Goal: Task Accomplishment & Management: Complete application form

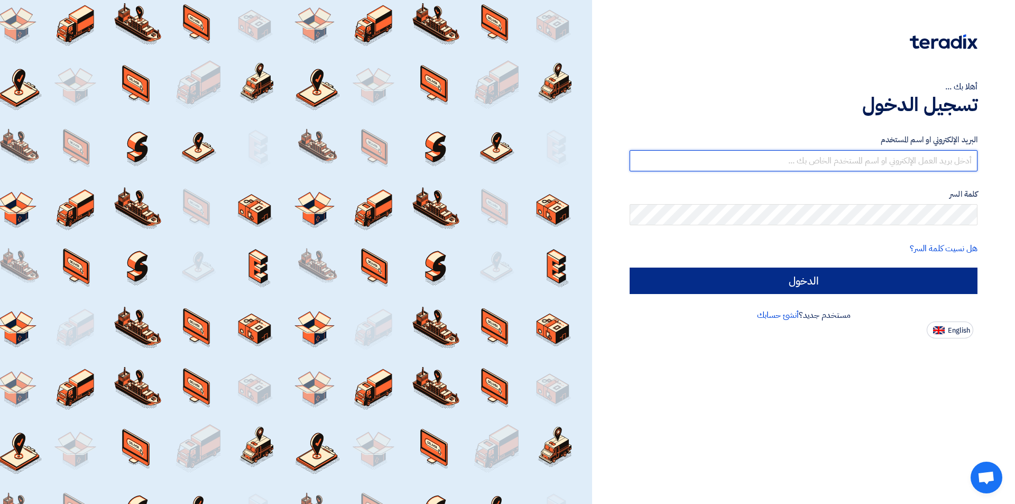
type input "sales@tareeqalkhair.com"
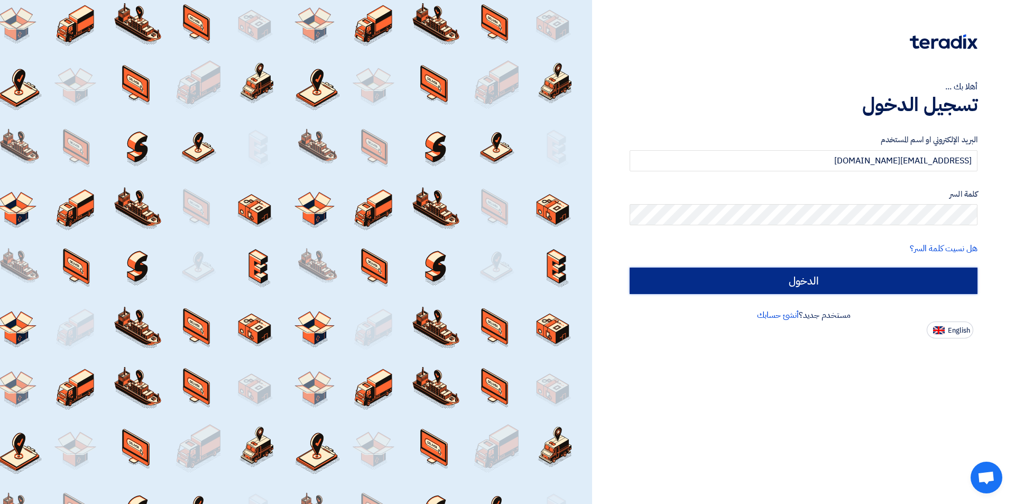
click at [703, 280] on input "الدخول" at bounding box center [803, 280] width 348 height 26
type input "Sign in"
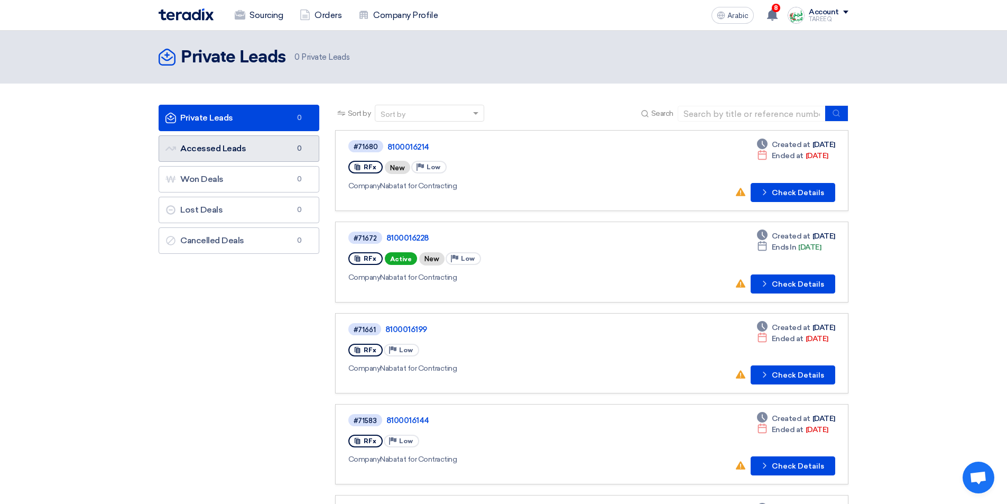
click at [279, 149] on link "Accessed Leads Accessed Leads 0" at bounding box center [239, 148] width 161 height 26
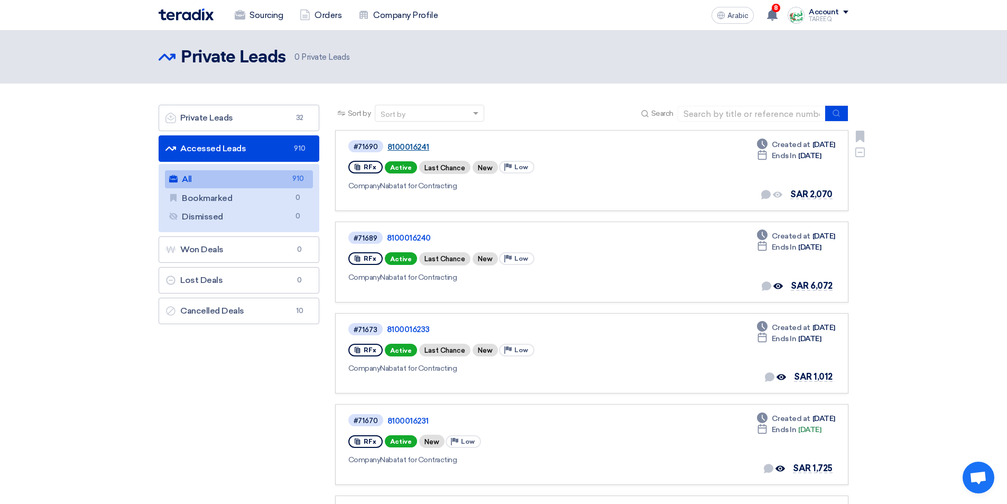
click at [406, 147] on font "8100016241" at bounding box center [408, 147] width 42 height 10
click at [403, 239] on font "8100016240" at bounding box center [409, 238] width 44 height 10
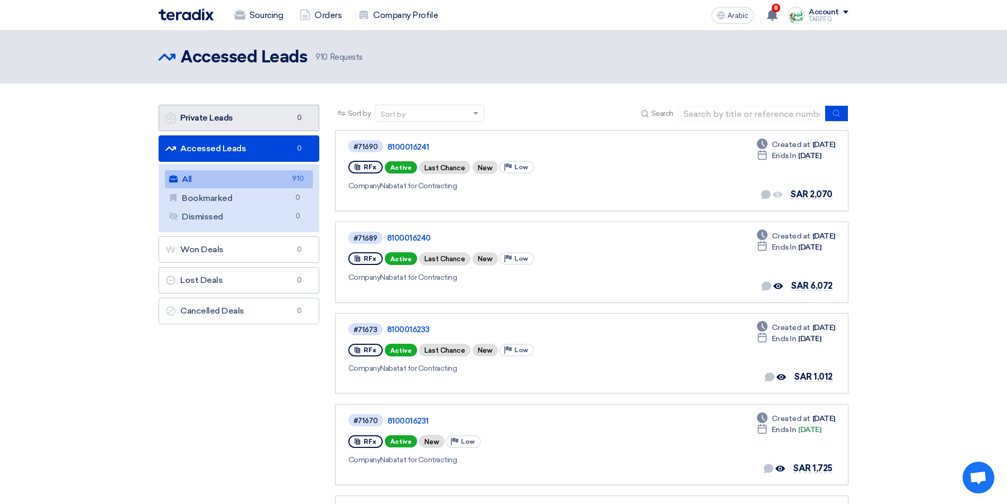
click at [231, 118] on font "Private Leads" at bounding box center [206, 118] width 53 height 10
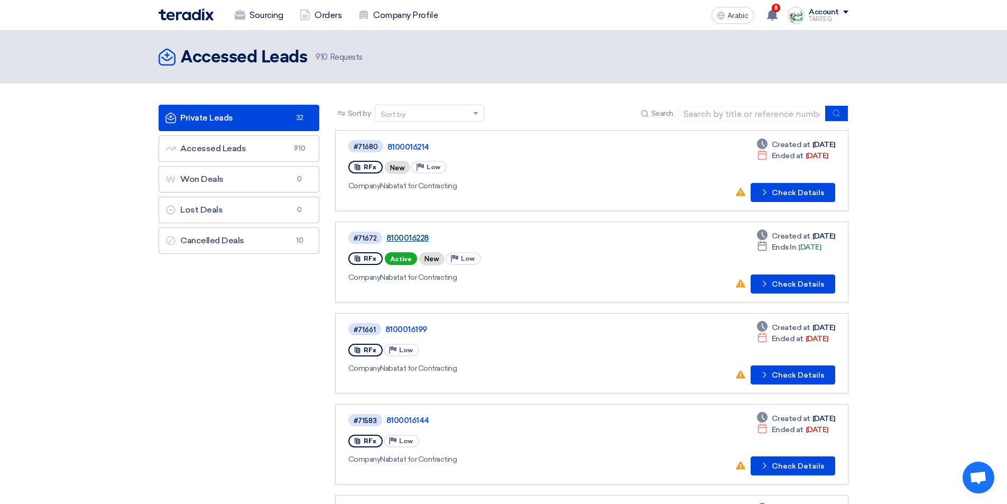
click at [406, 236] on font "8100016228" at bounding box center [407, 238] width 42 height 10
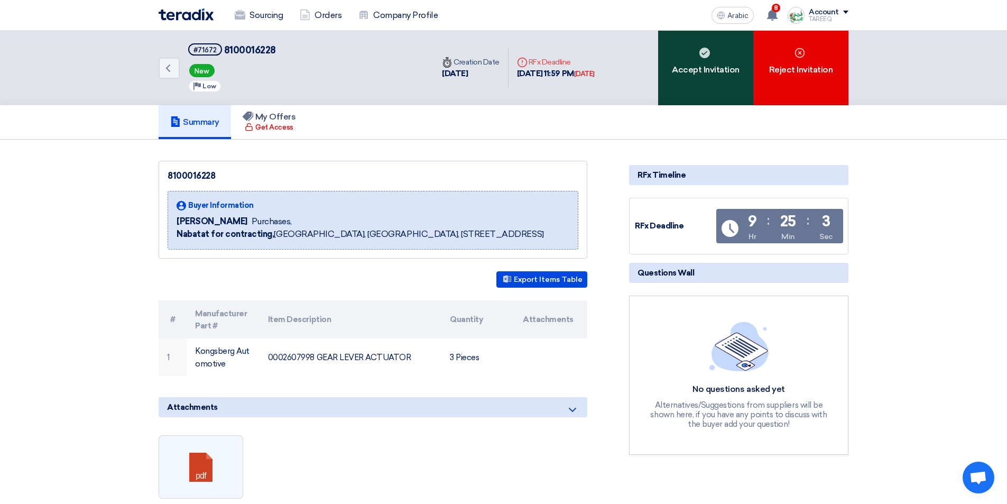
click at [691, 85] on div "Accept Invitation" at bounding box center [705, 68] width 95 height 75
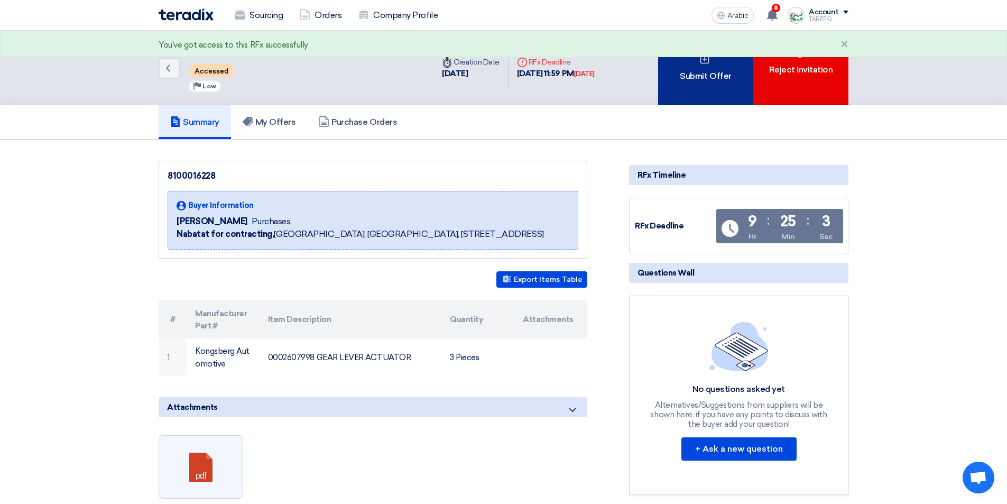
click at [689, 87] on div "Submit Offer" at bounding box center [705, 68] width 95 height 75
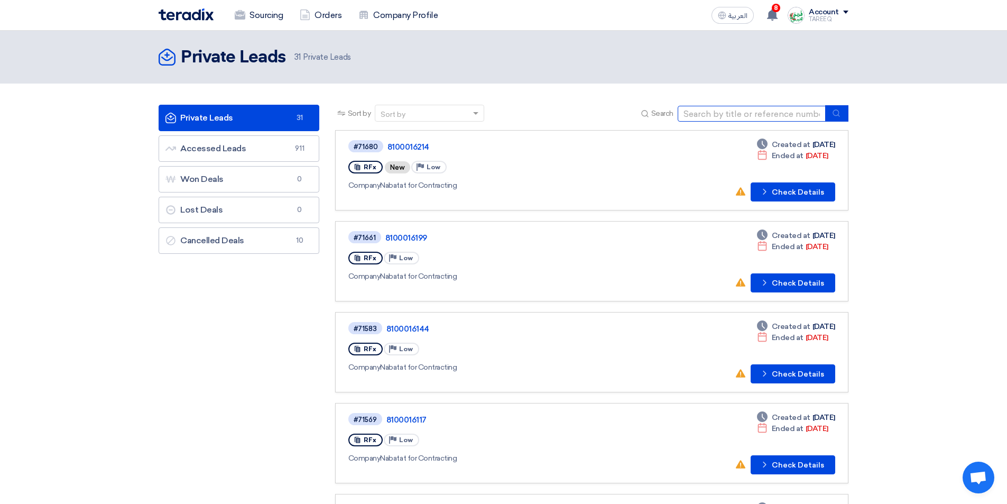
click at [717, 114] on input at bounding box center [752, 114] width 148 height 16
type input "13908"
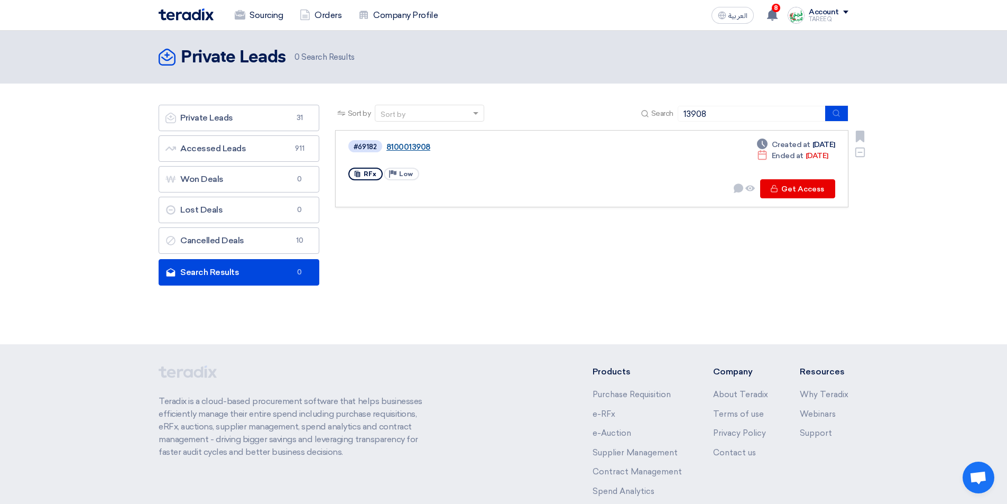
click at [413, 148] on link "8100013908" at bounding box center [518, 147] width 264 height 10
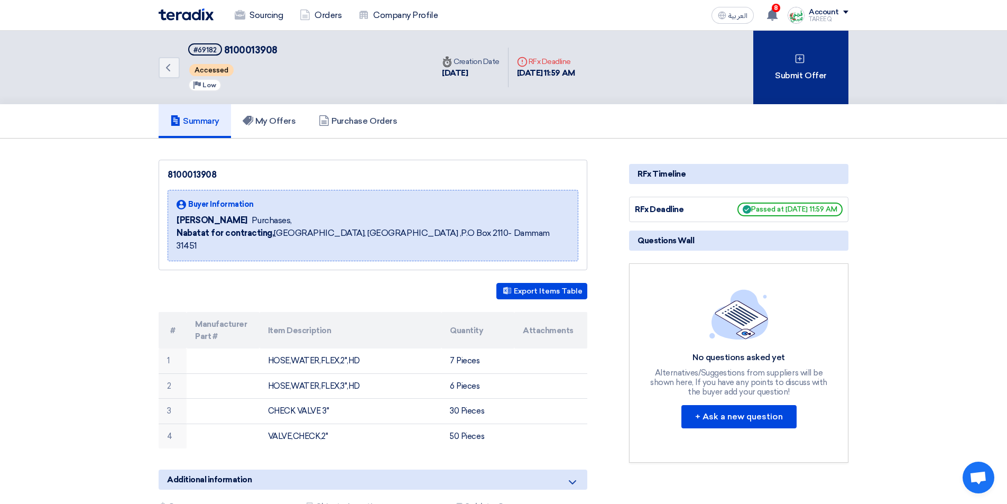
click at [803, 61] on use at bounding box center [799, 58] width 9 height 9
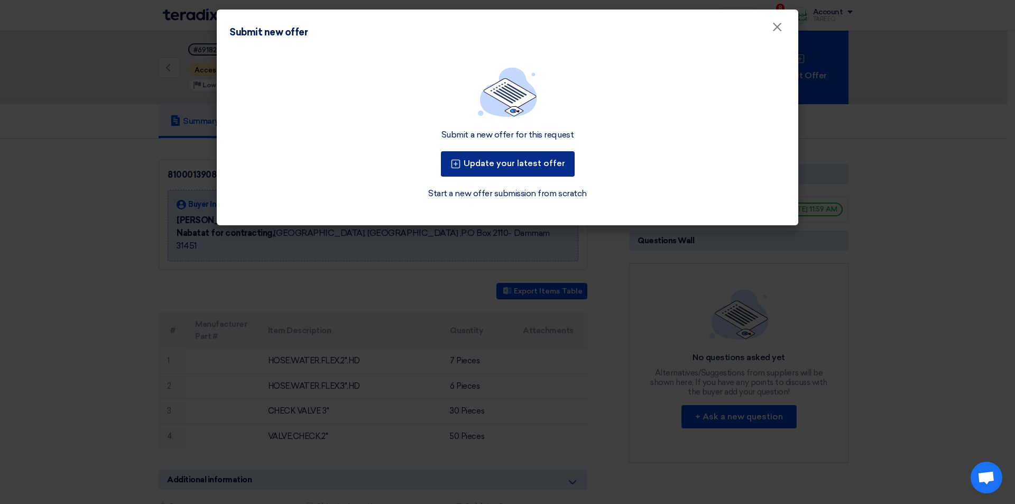
click at [529, 166] on button "Update your latest offer" at bounding box center [508, 163] width 134 height 25
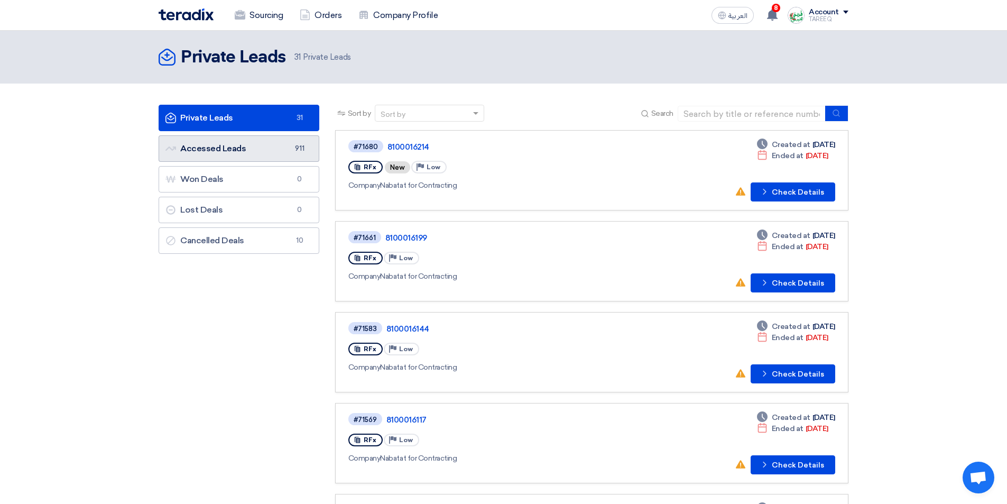
click at [228, 144] on link "Accessed Leads Accessed Leads 911" at bounding box center [239, 148] width 161 height 26
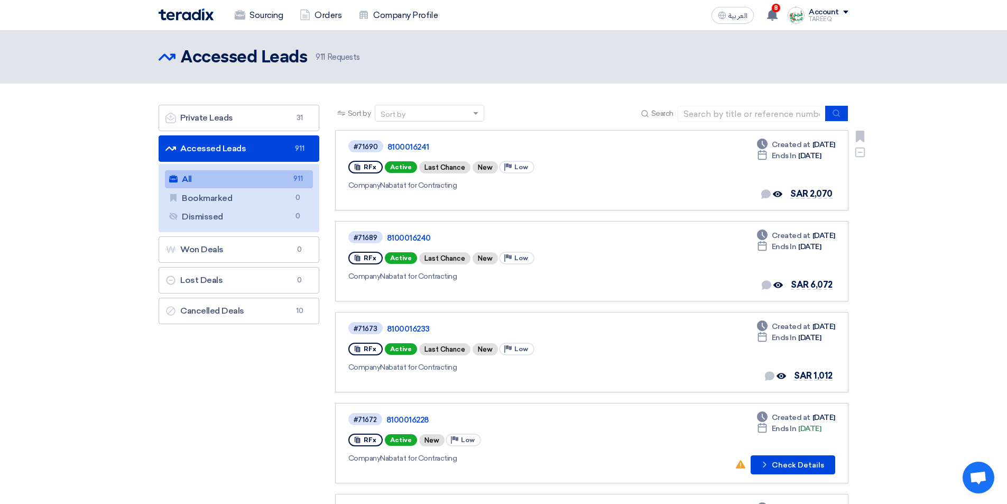
click at [402, 141] on div "#71690 8100016241" at bounding box center [500, 146] width 305 height 14
click at [401, 147] on link "8100016241" at bounding box center [519, 147] width 264 height 10
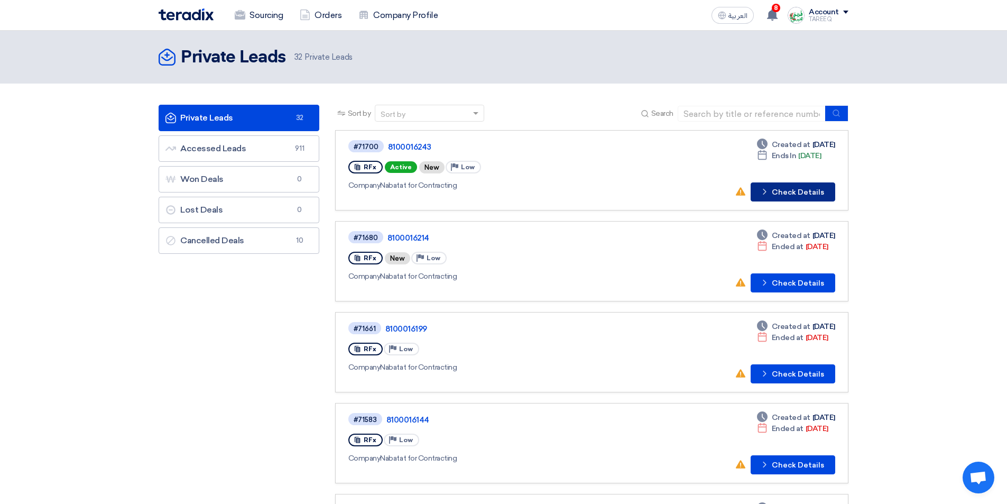
click at [785, 192] on button "Check details Check Details" at bounding box center [793, 191] width 85 height 19
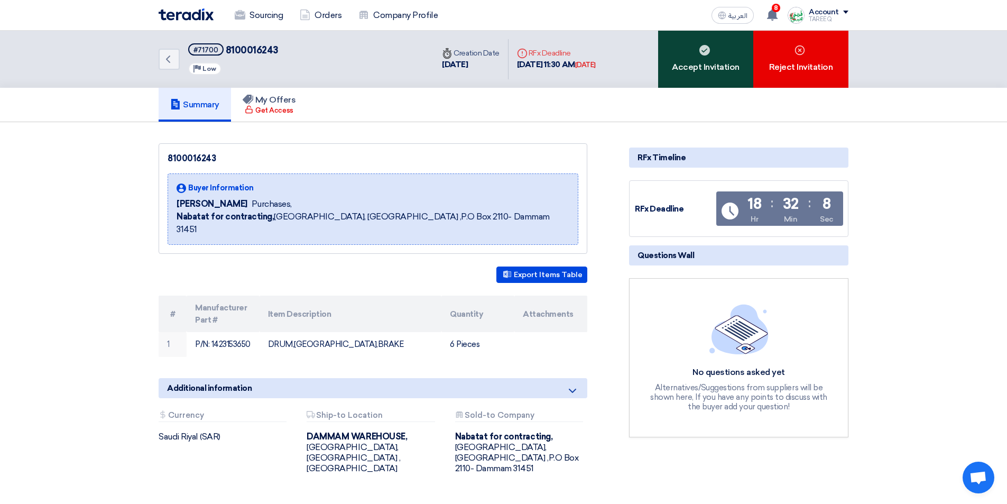
click at [694, 78] on div "Accept Invitation" at bounding box center [705, 59] width 95 height 57
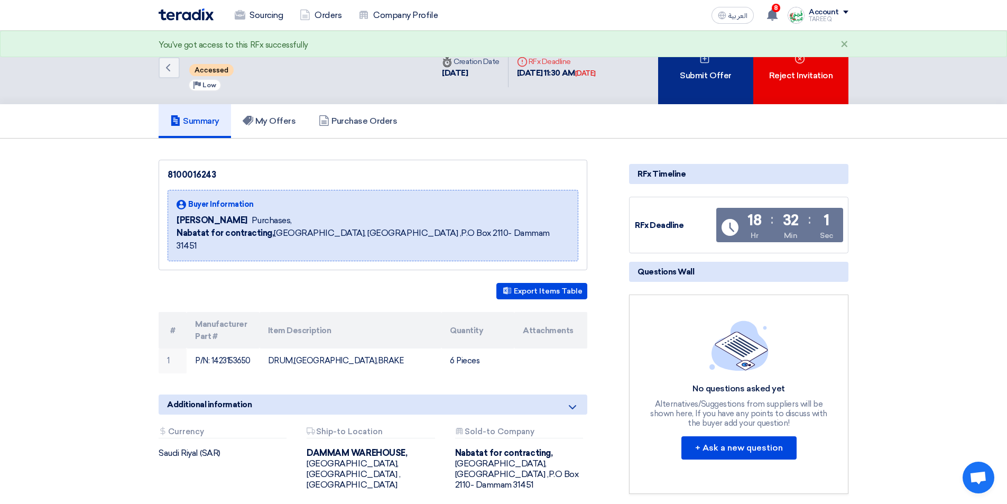
click at [707, 73] on div "Submit Offer" at bounding box center [705, 67] width 95 height 73
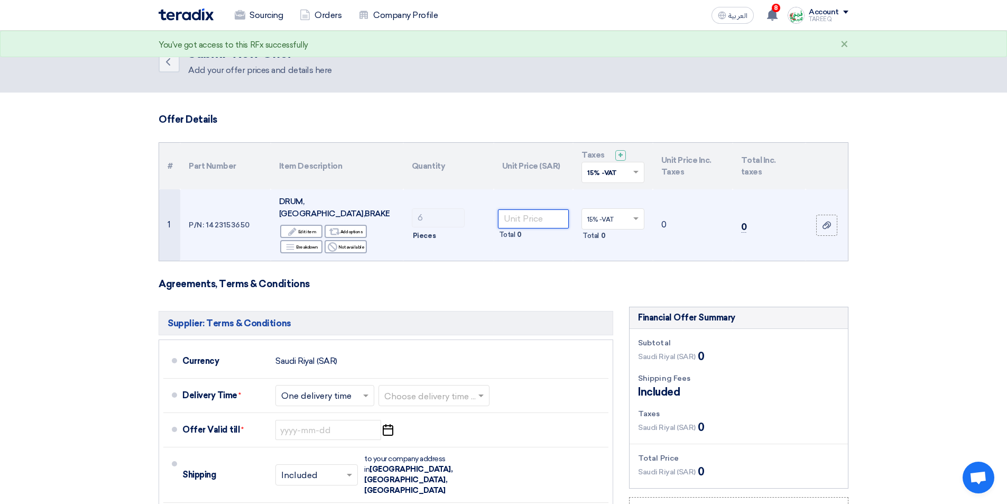
click at [532, 214] on input "number" at bounding box center [533, 218] width 71 height 19
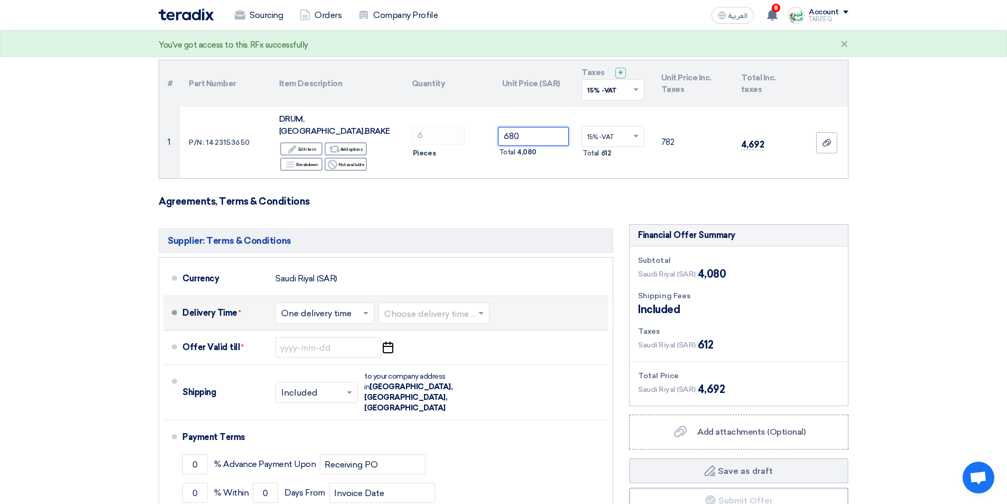
scroll to position [106, 0]
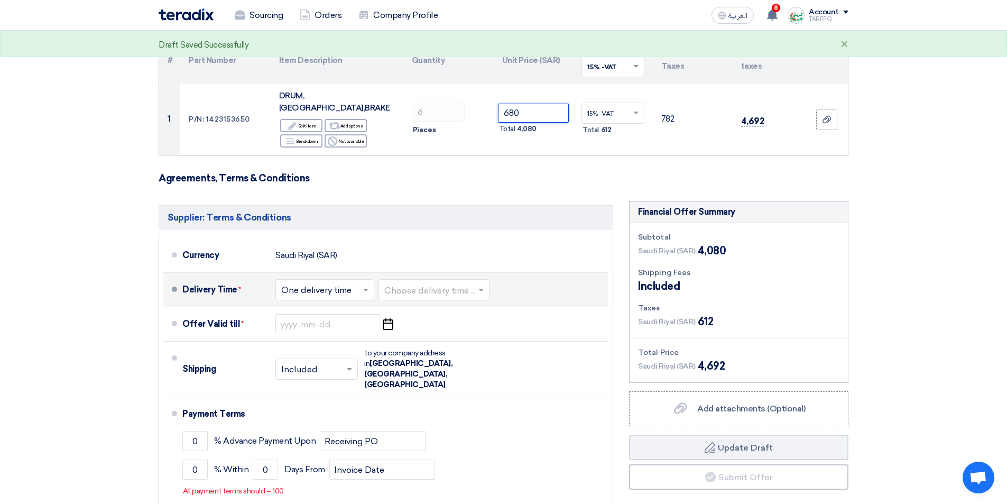
type input "680"
click at [404, 283] on input "text" at bounding box center [434, 290] width 100 height 15
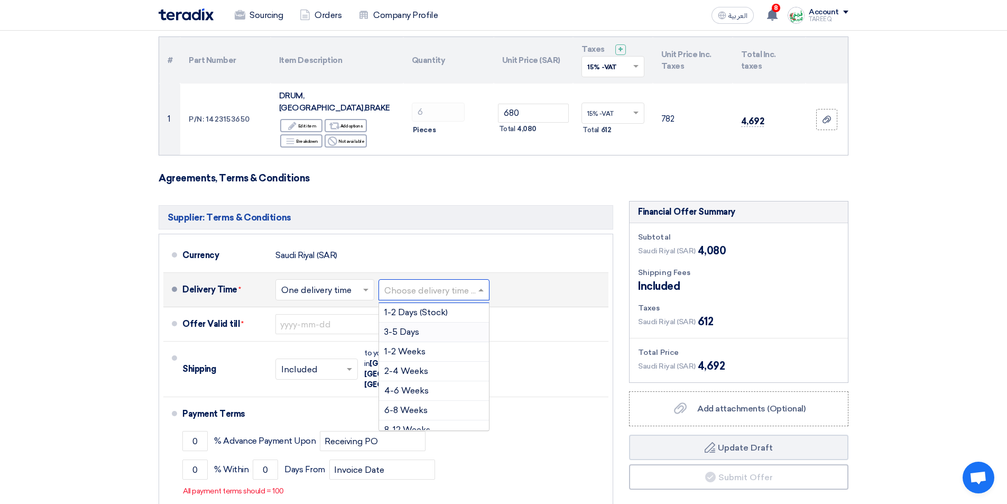
click at [403, 327] on span "3-5 Days" at bounding box center [401, 332] width 35 height 10
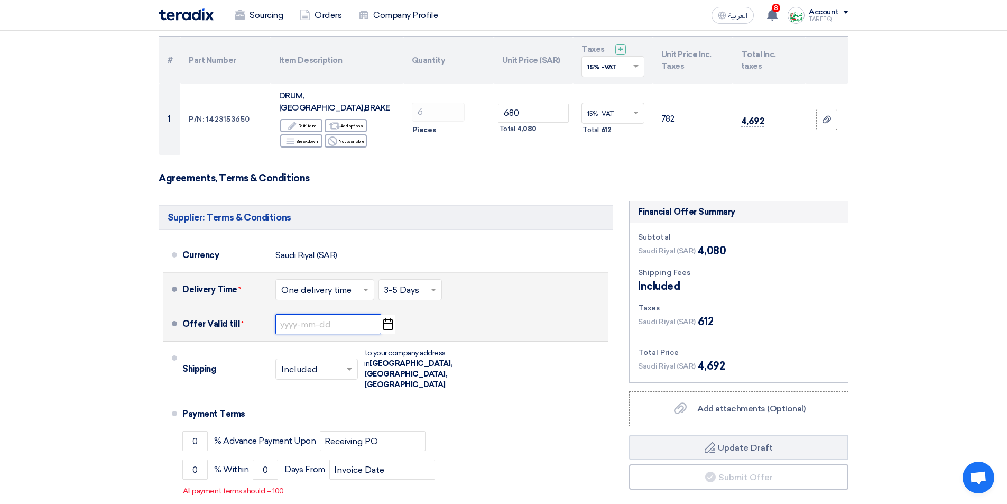
click at [308, 314] on input at bounding box center [328, 324] width 106 height 20
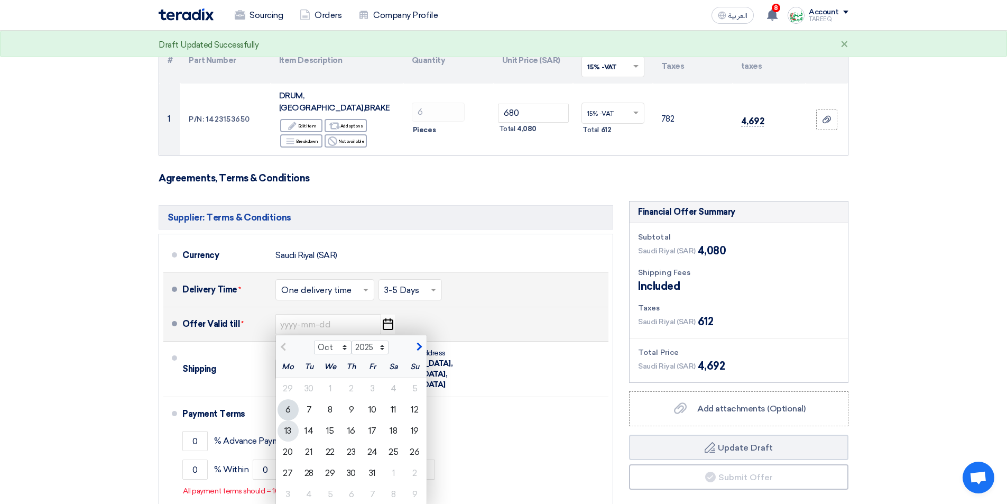
click at [287, 420] on div "13" at bounding box center [287, 430] width 21 height 21
type input "[DATE]"
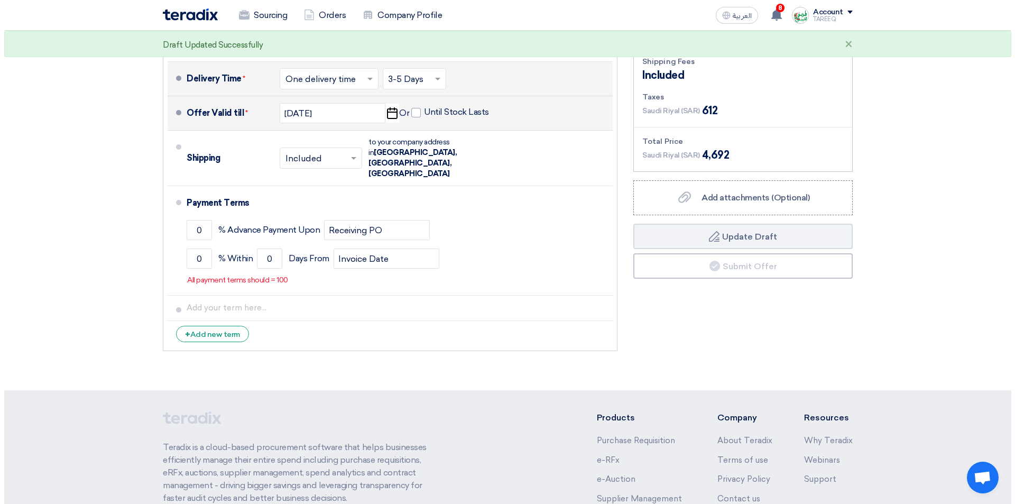
scroll to position [317, 0]
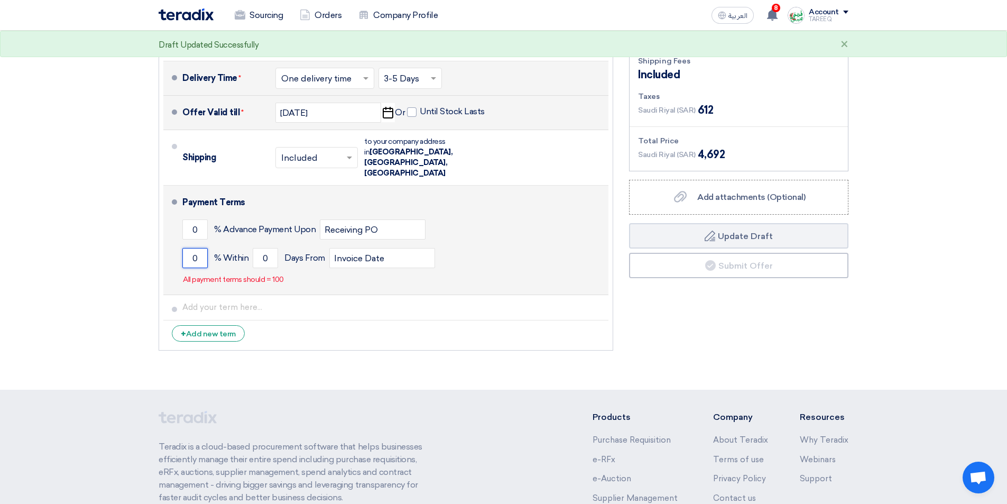
click at [190, 248] on input "0" at bounding box center [194, 258] width 25 height 20
type input "100"
click at [262, 248] on input "0" at bounding box center [265, 258] width 25 height 20
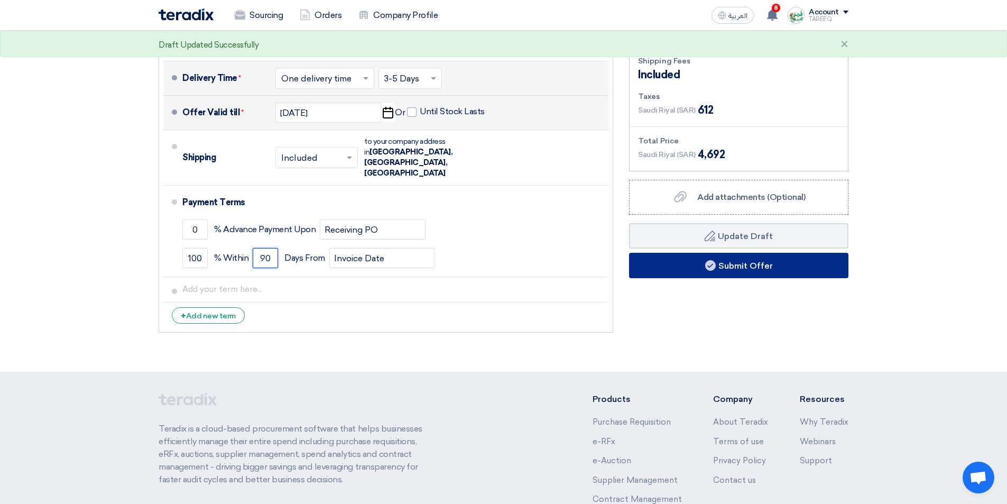
type input "90"
click at [648, 253] on button "Submit Offer" at bounding box center [738, 265] width 219 height 25
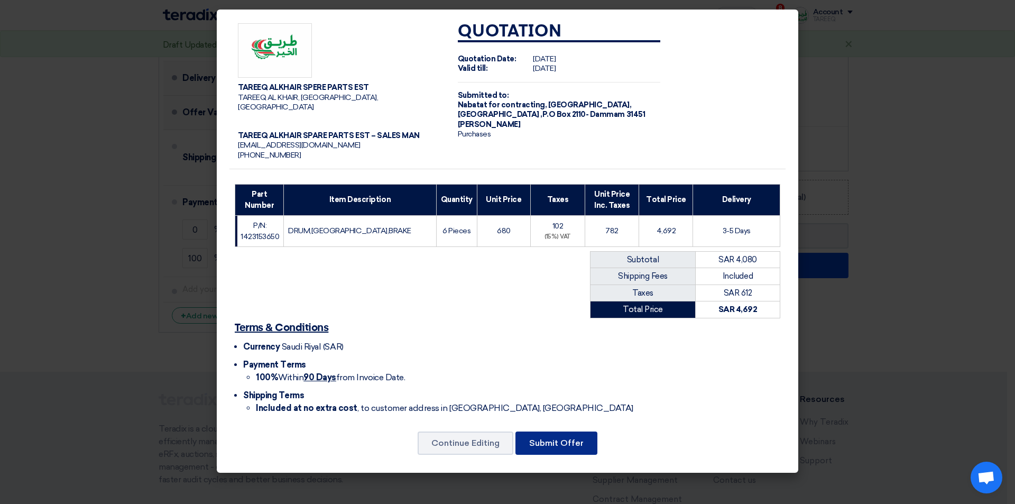
click at [553, 439] on button "Submit Offer" at bounding box center [556, 442] width 82 height 23
